Goal: Task Accomplishment & Management: Use online tool/utility

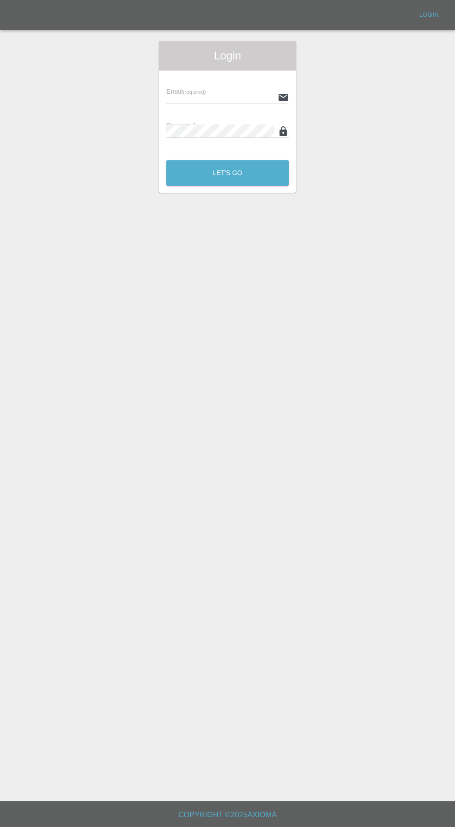
click at [205, 97] on input "text" at bounding box center [220, 97] width 108 height 13
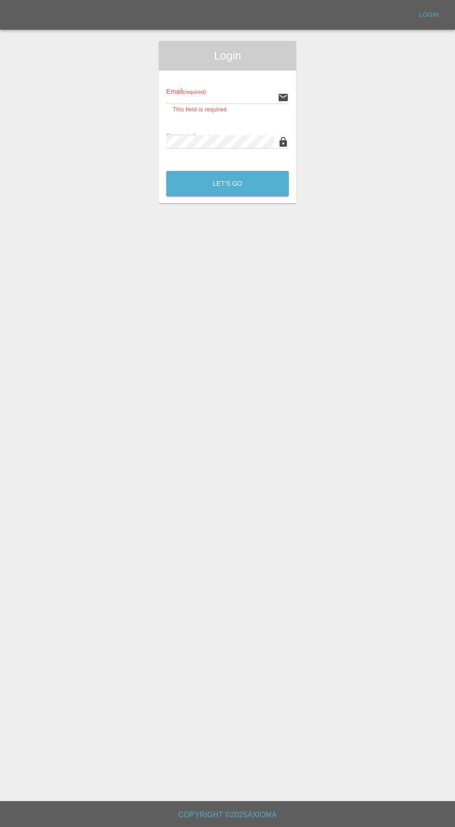
type input "[EMAIL_ADDRESS][DOMAIN_NAME]"
click at [166, 171] on button "Let's Go" at bounding box center [227, 184] width 123 height 26
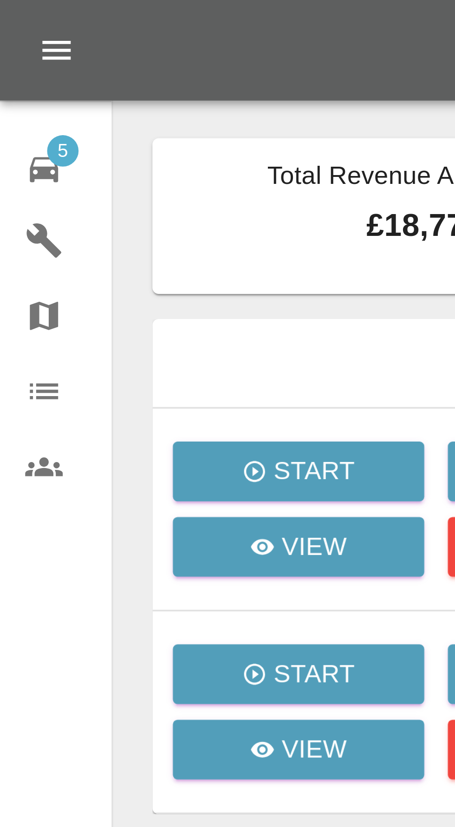
click at [16, 48] on icon at bounding box center [13, 49] width 8 height 7
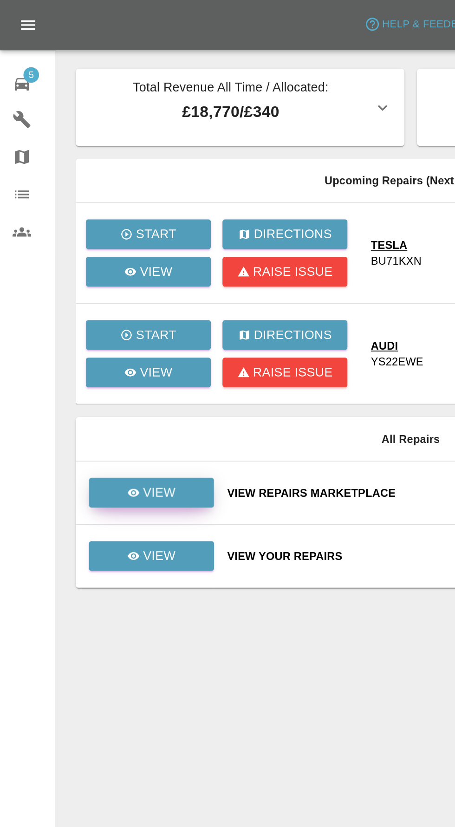
click at [115, 300] on link "View" at bounding box center [90, 293] width 74 height 18
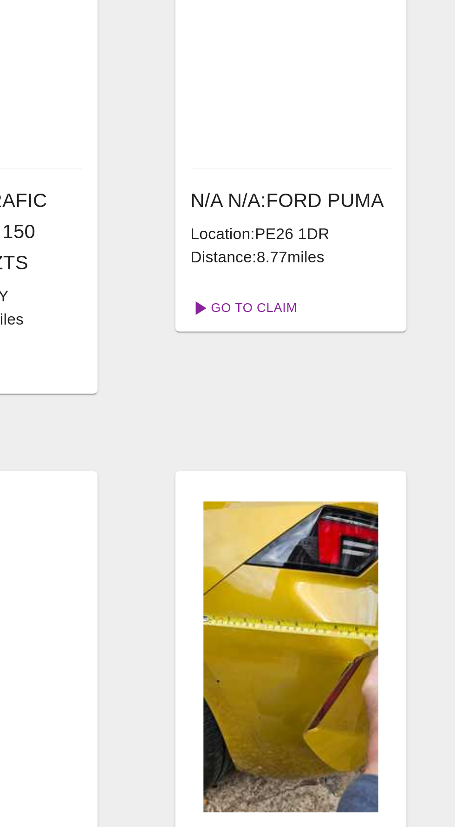
click at [235, 289] on link "Go To Claim" at bounding box center [221, 283] width 57 height 15
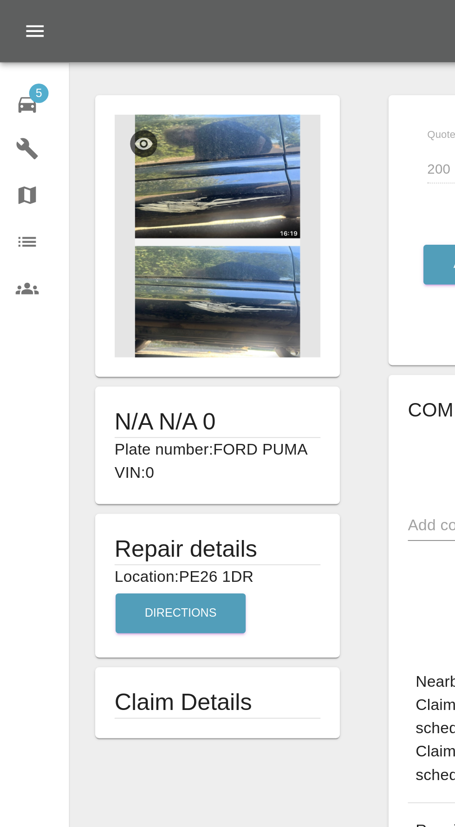
click at [83, 137] on img at bounding box center [104, 113] width 98 height 116
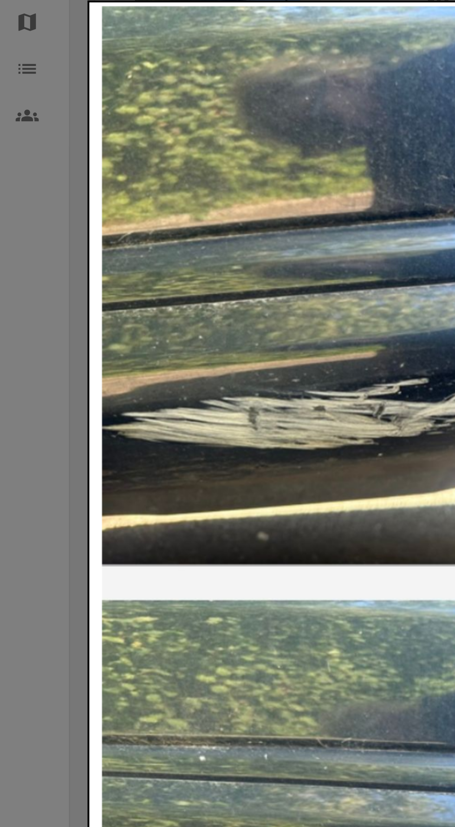
click at [16, 234] on div at bounding box center [227, 413] width 455 height 827
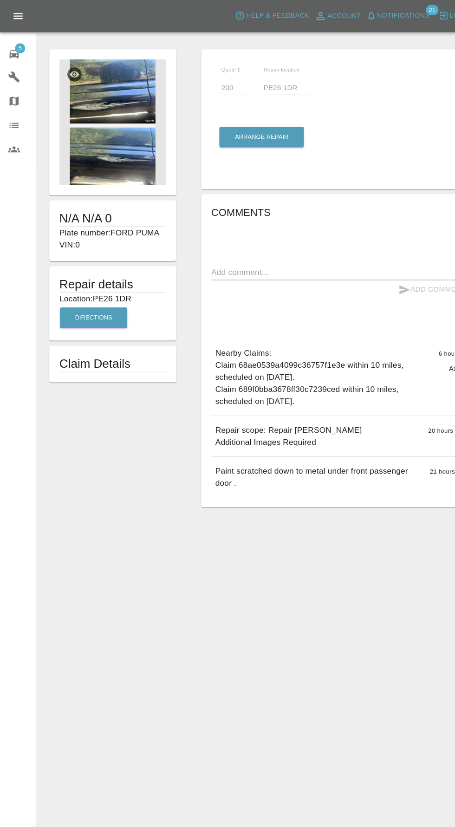
scroll to position [9, 0]
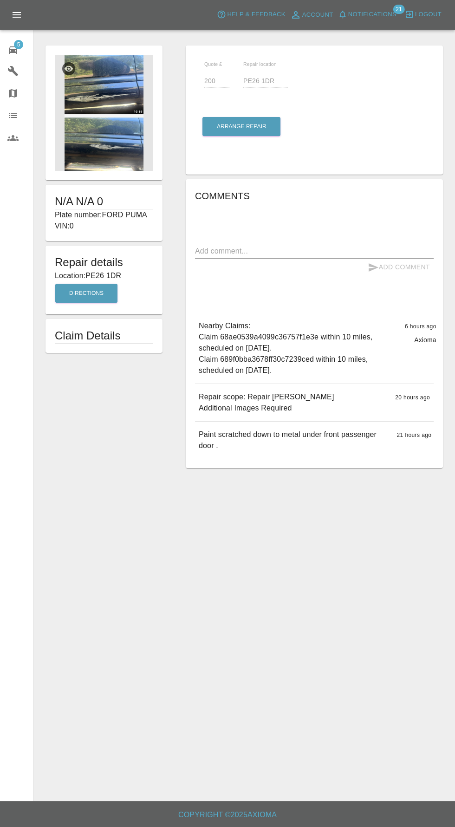
click at [98, 118] on img at bounding box center [104, 113] width 98 height 116
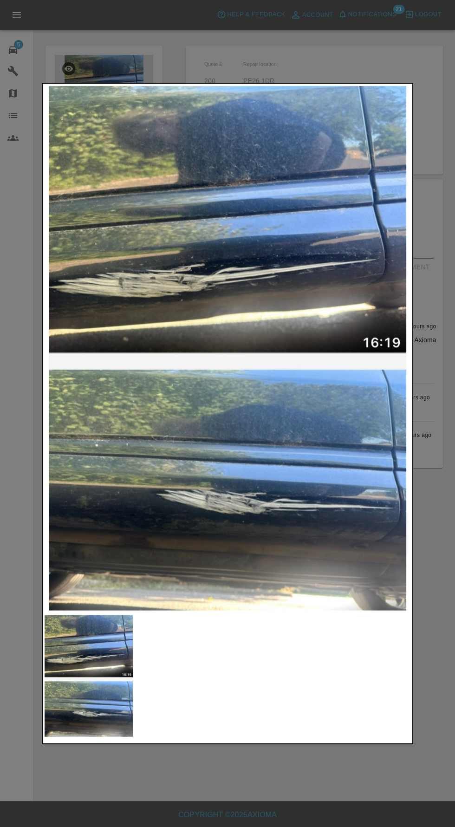
click at [97, 706] on img at bounding box center [89, 676] width 88 height 122
click at [114, 667] on img at bounding box center [89, 676] width 88 height 122
click at [165, 804] on div at bounding box center [227, 413] width 455 height 827
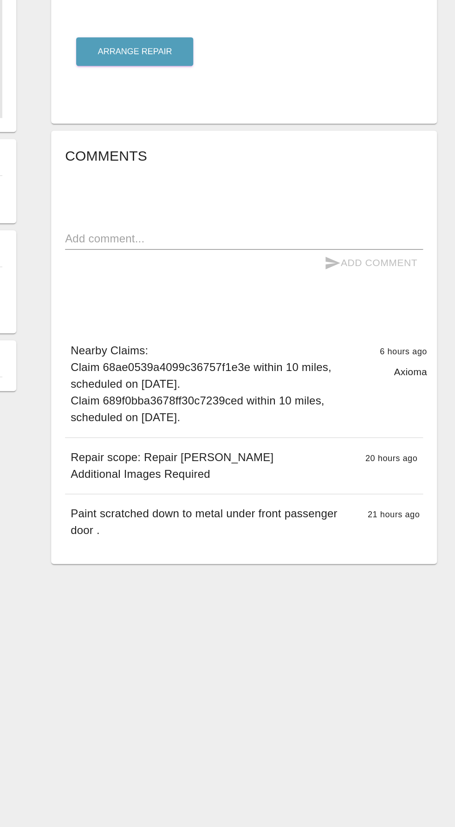
scroll to position [0, 0]
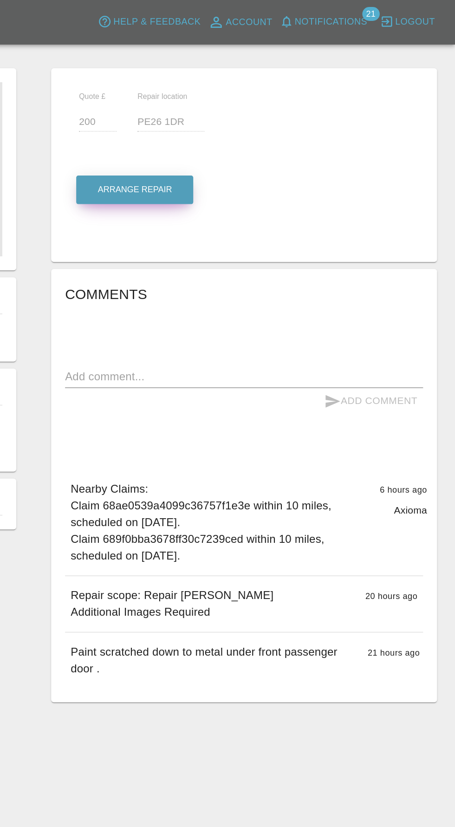
click at [230, 124] on button "Arrange Repair" at bounding box center [242, 126] width 78 height 19
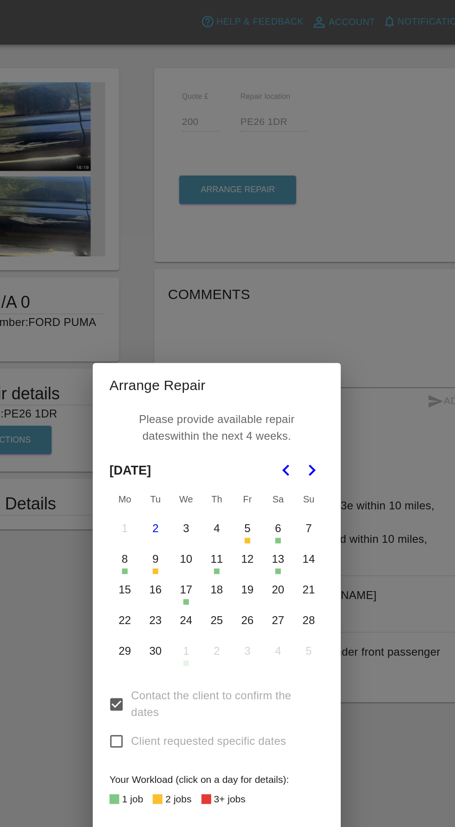
click at [291, 314] on icon "Go to the Next Month" at bounding box center [290, 313] width 11 height 11
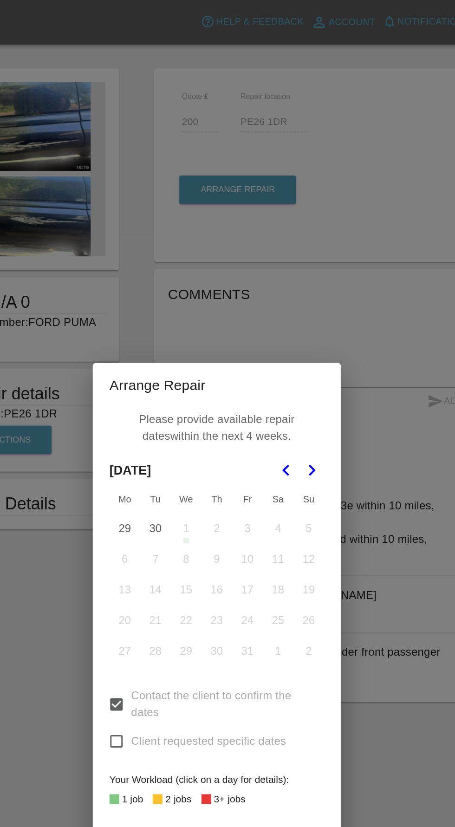
click at [271, 316] on icon "Go to the Previous Month" at bounding box center [273, 313] width 11 height 11
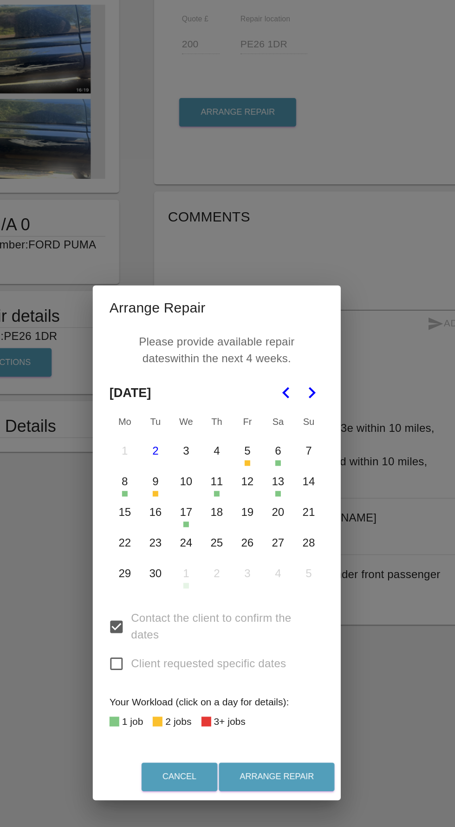
click at [162, 424] on button "22" at bounding box center [167, 414] width 20 height 20
click at [183, 424] on button "23" at bounding box center [187, 414] width 20 height 20
click at [207, 424] on button "24" at bounding box center [207, 414] width 20 height 20
click at [270, 579] on button "Arrange Repair" at bounding box center [267, 569] width 77 height 19
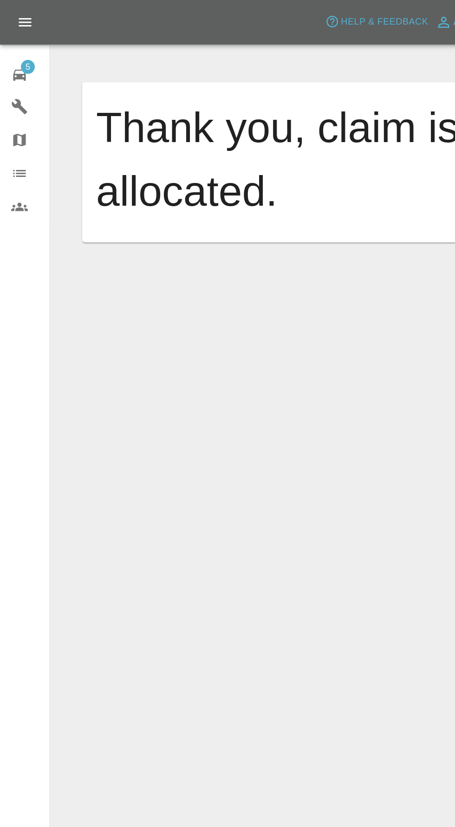
click at [16, 41] on span "5" at bounding box center [18, 44] width 9 height 9
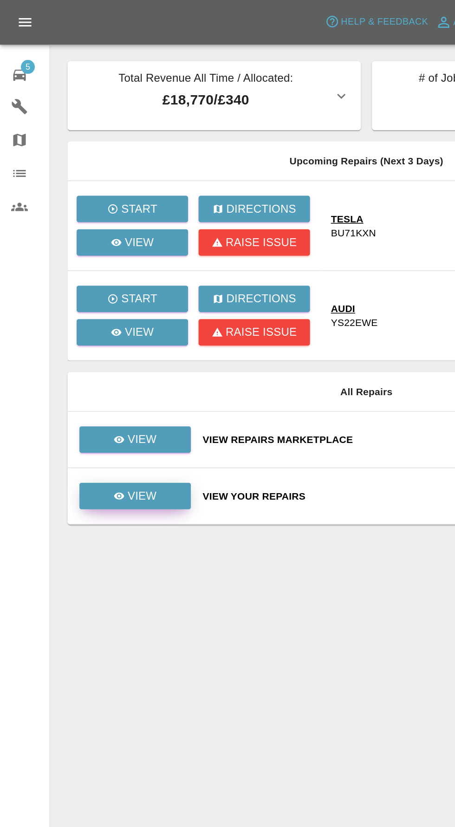
click at [80, 330] on icon at bounding box center [79, 330] width 7 height 5
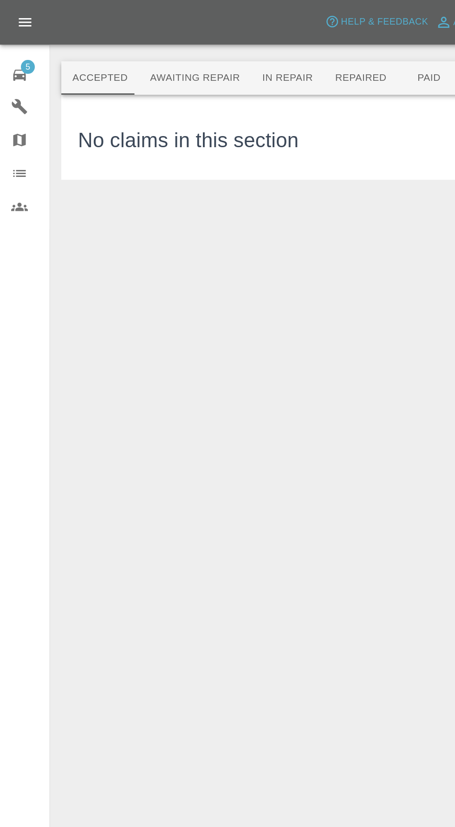
click at [13, 49] on icon at bounding box center [13, 49] width 8 height 7
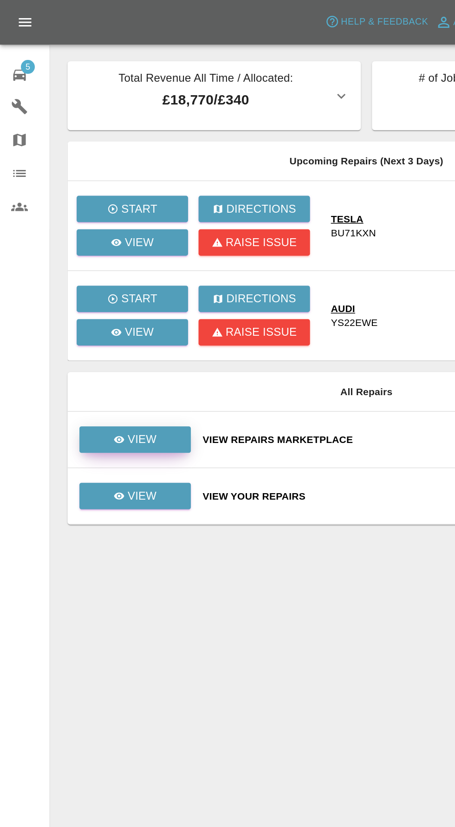
click at [91, 288] on p "View" at bounding box center [95, 293] width 20 height 11
